Goal: Navigation & Orientation: Go to known website

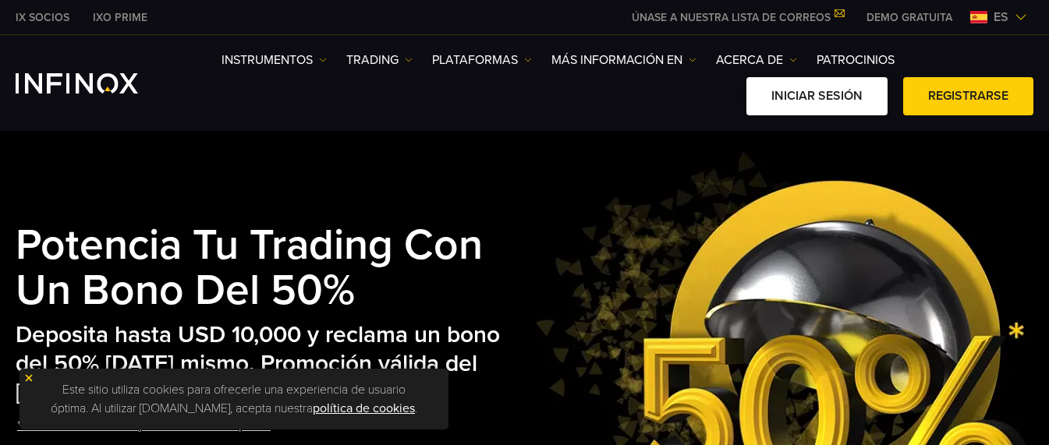
click at [848, 83] on link "Iniciar sesión" at bounding box center [816, 96] width 141 height 38
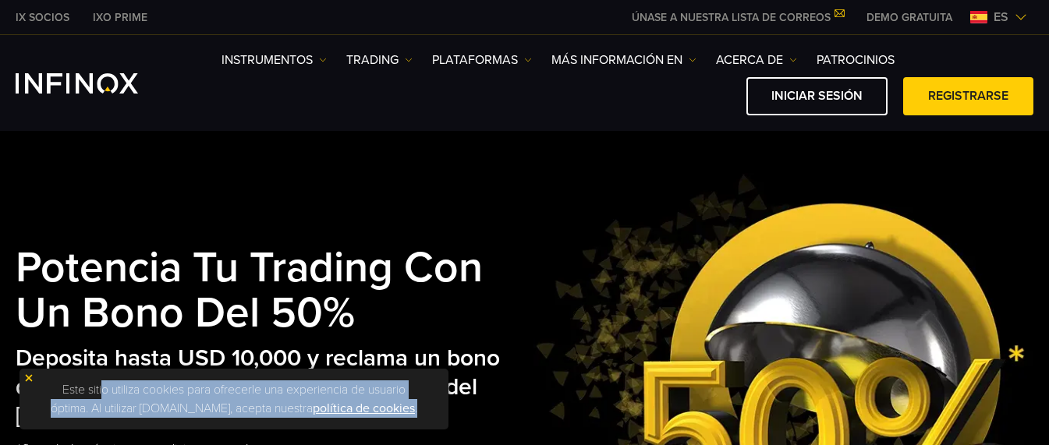
click at [27, 378] on p "Este sitio utiliza cookies para ofrecerle una experiencia de usuario óptima. Al…" at bounding box center [233, 399] width 413 height 45
click at [27, 378] on img at bounding box center [28, 378] width 11 height 11
